Goal: Transaction & Acquisition: Purchase product/service

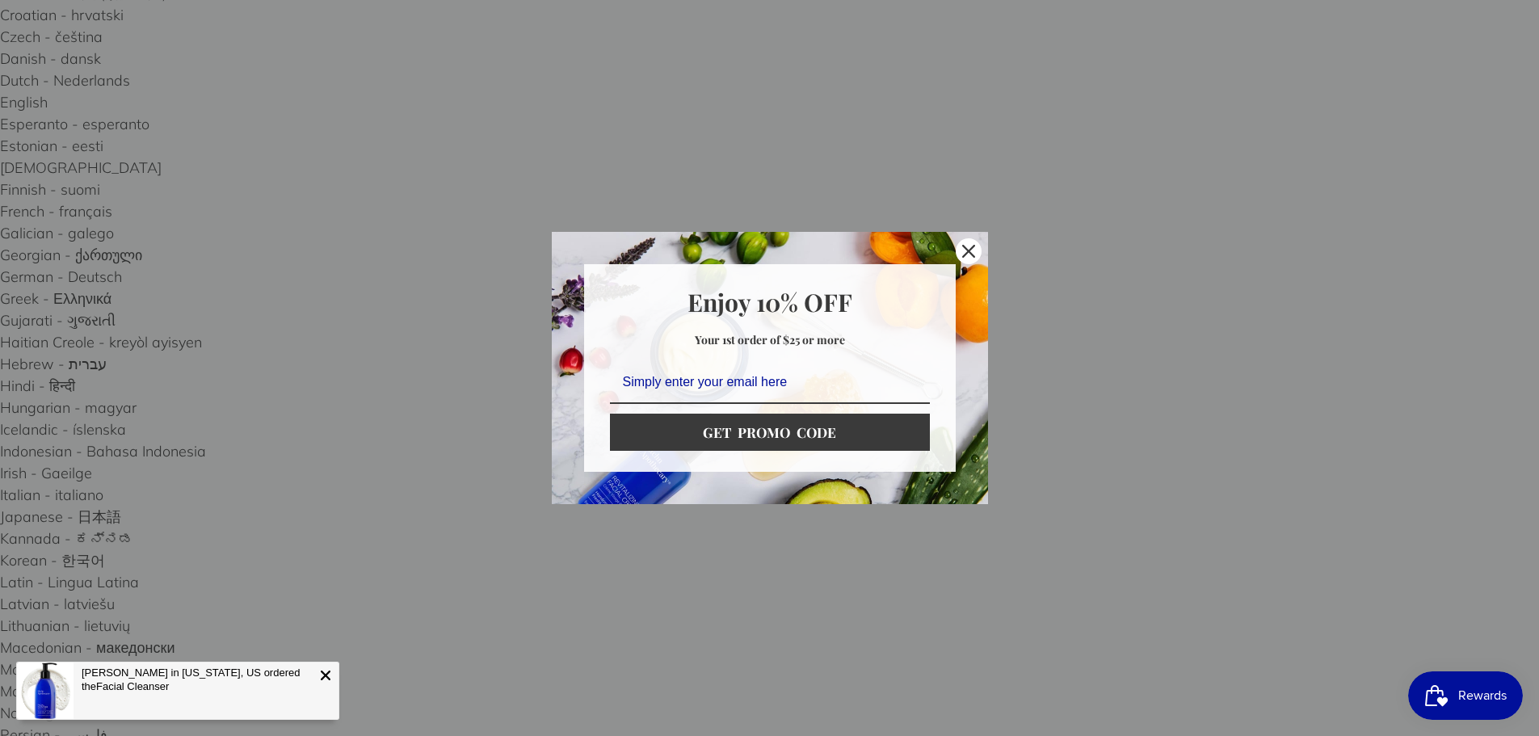
scroll to position [404, 0]
click at [970, 251] on icon "close icon" at bounding box center [968, 251] width 13 height 13
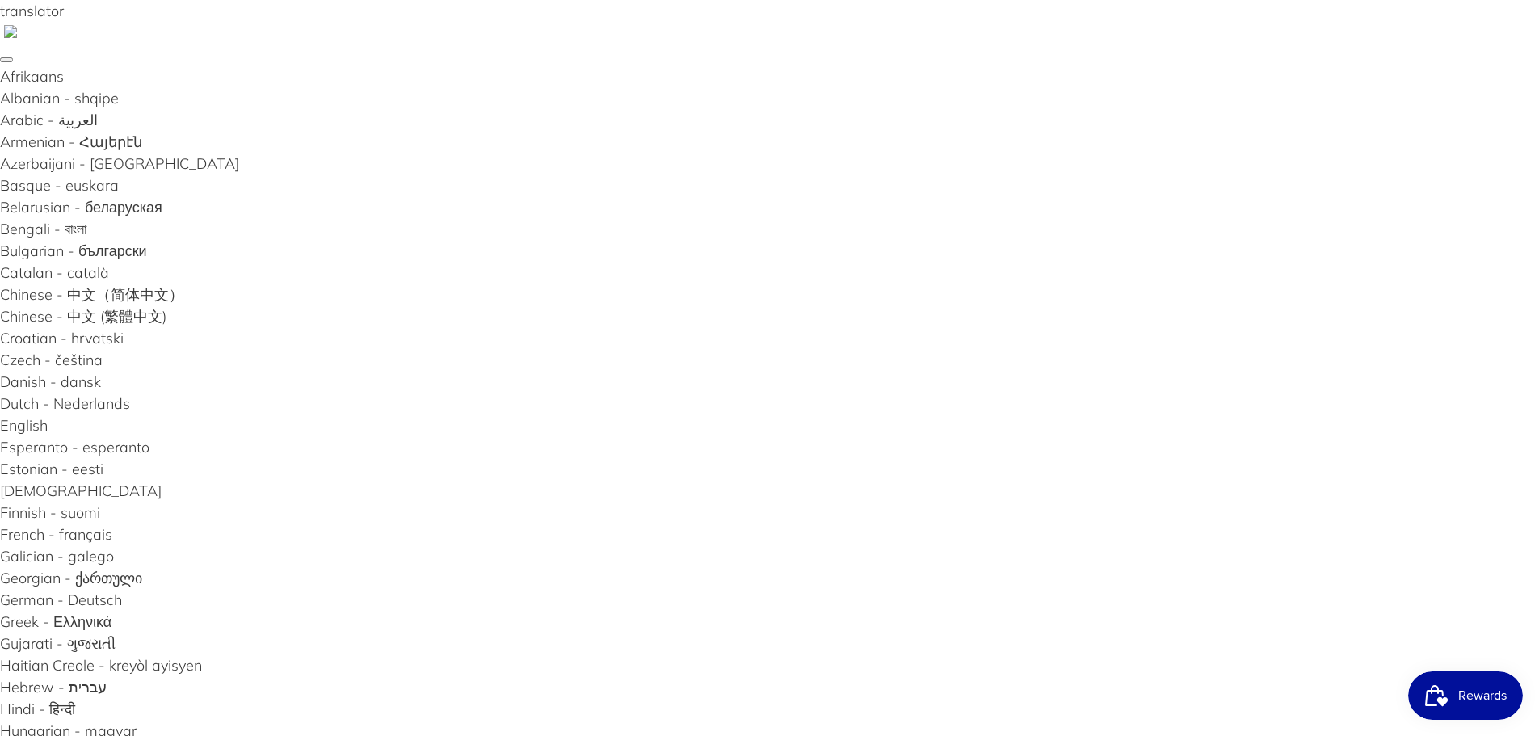
scroll to position [81, 0]
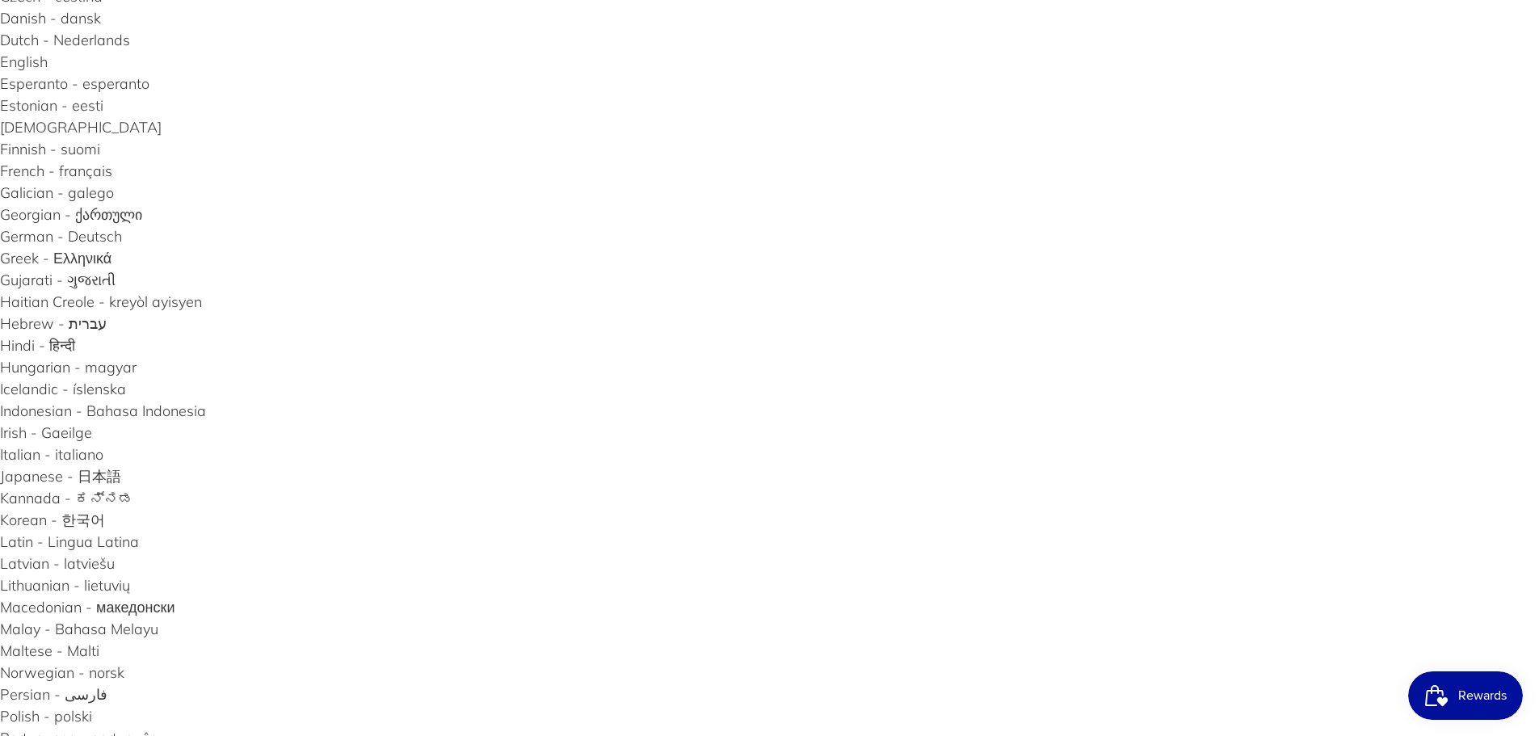
scroll to position [323, 0]
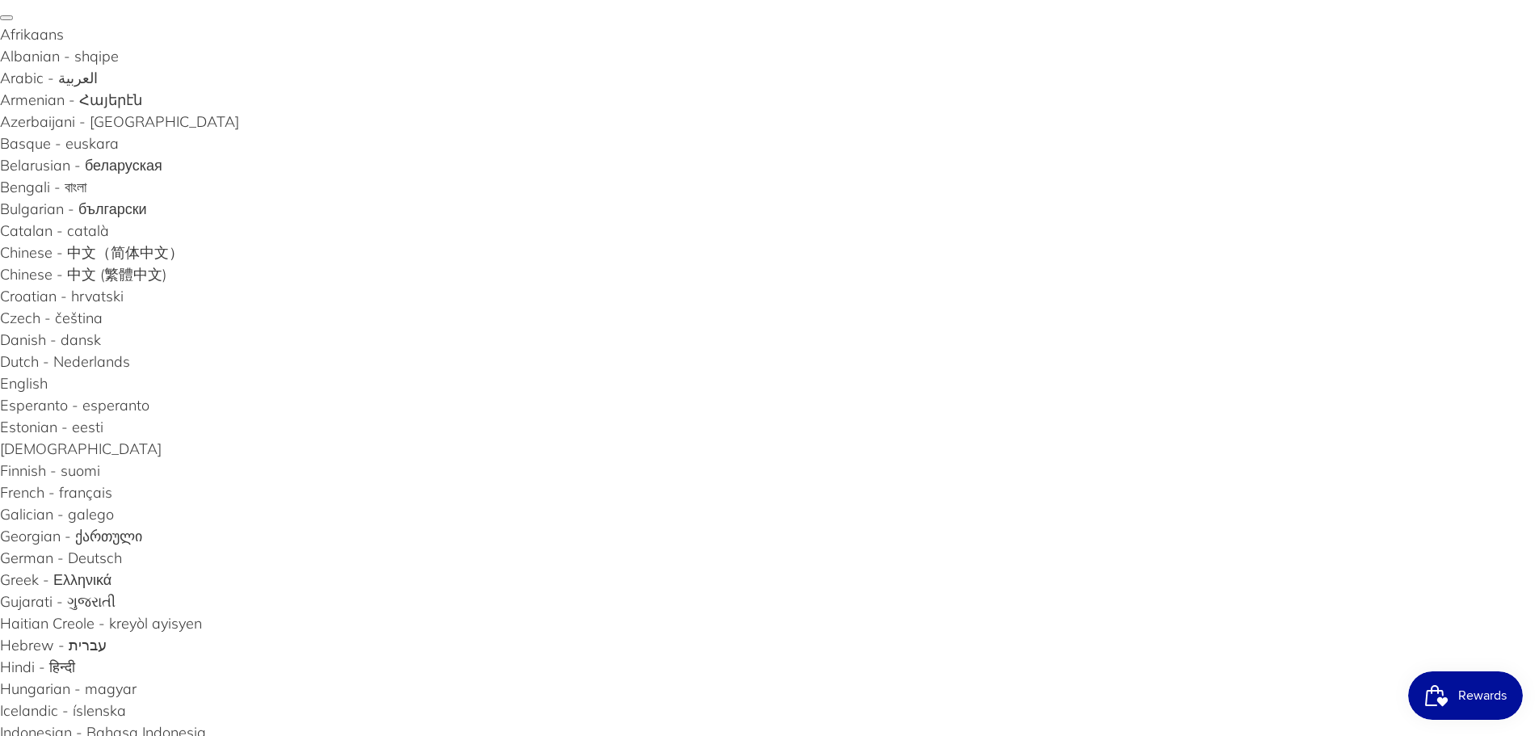
scroll to position [81, 0]
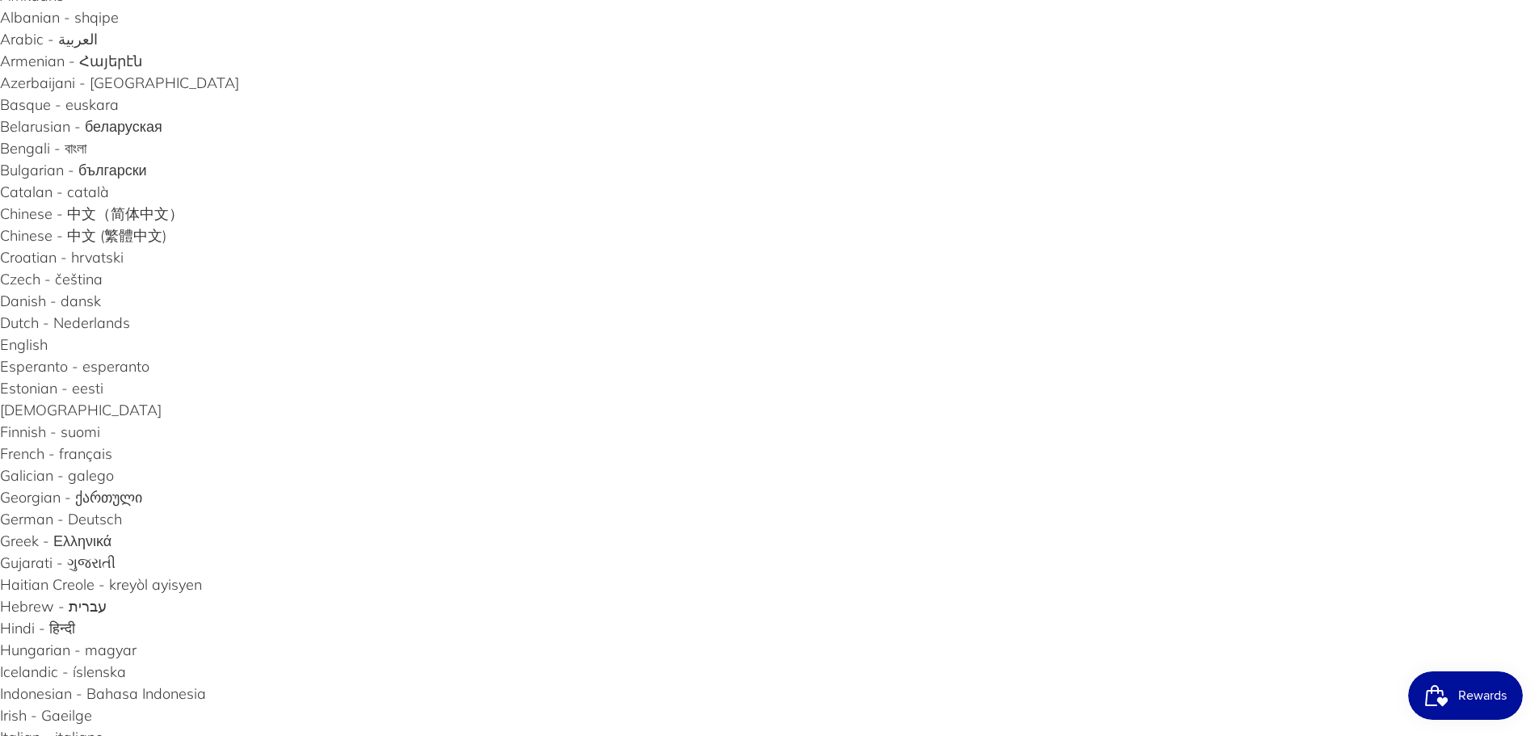
type input "2"
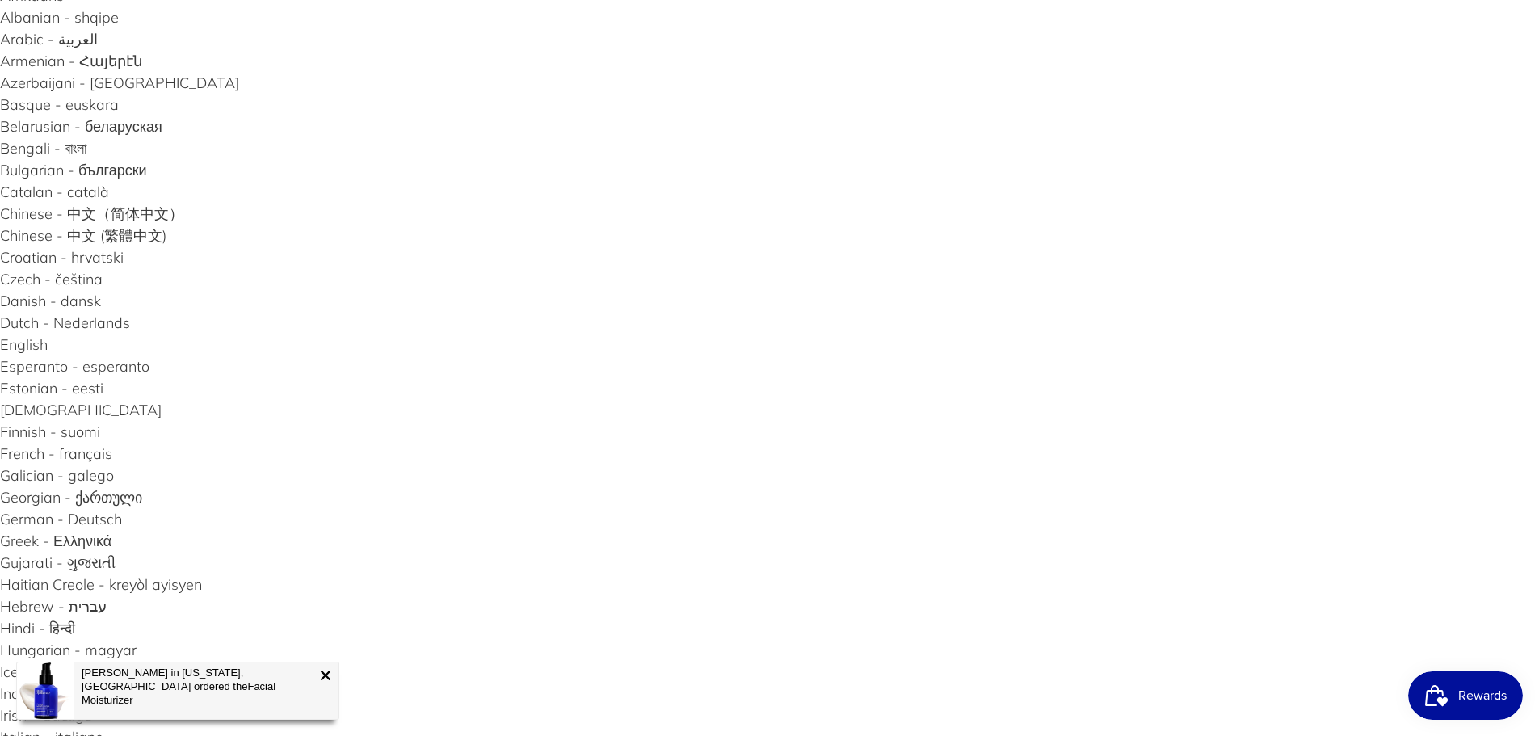
click at [323, 676] on icon at bounding box center [325, 675] width 13 height 13
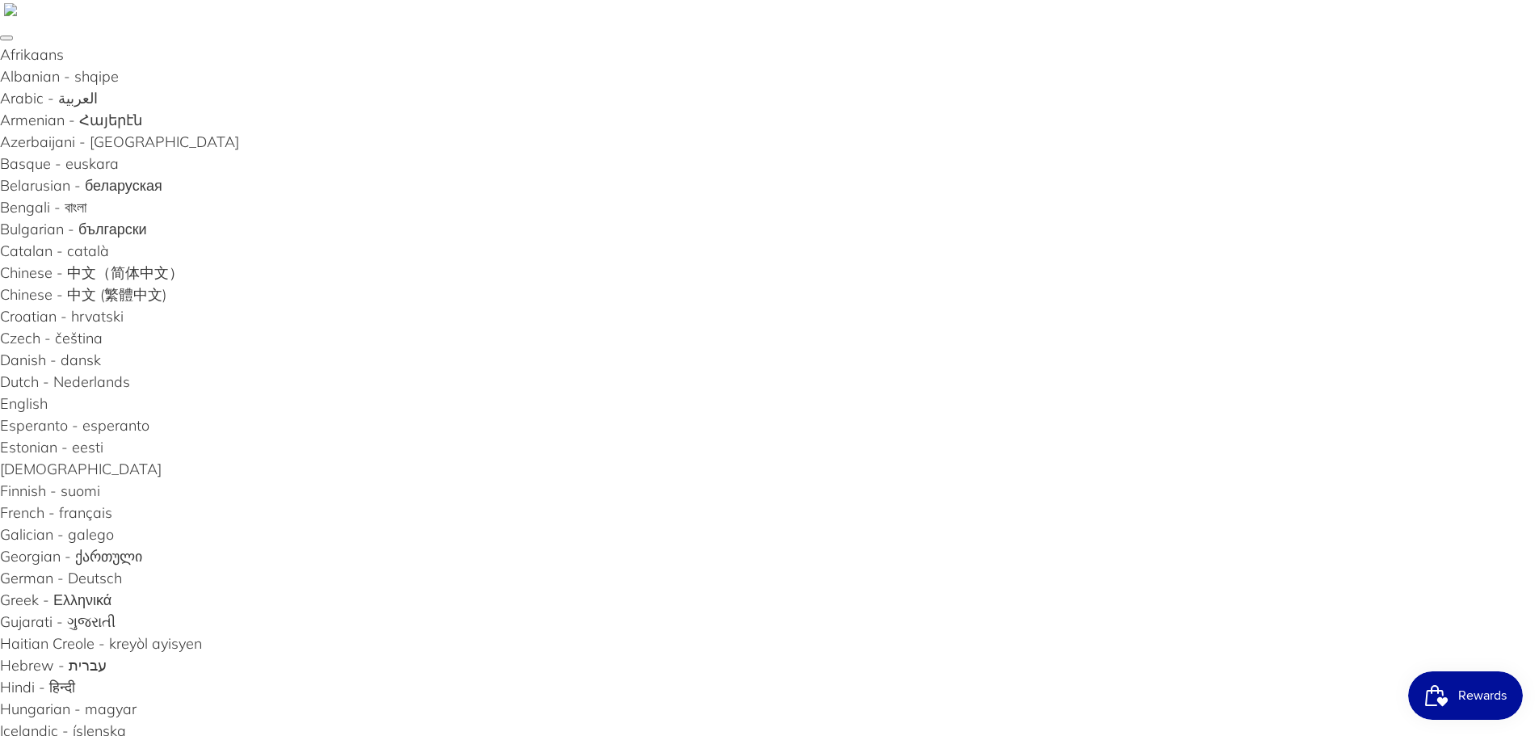
scroll to position [0, 0]
